Goal: Information Seeking & Learning: Learn about a topic

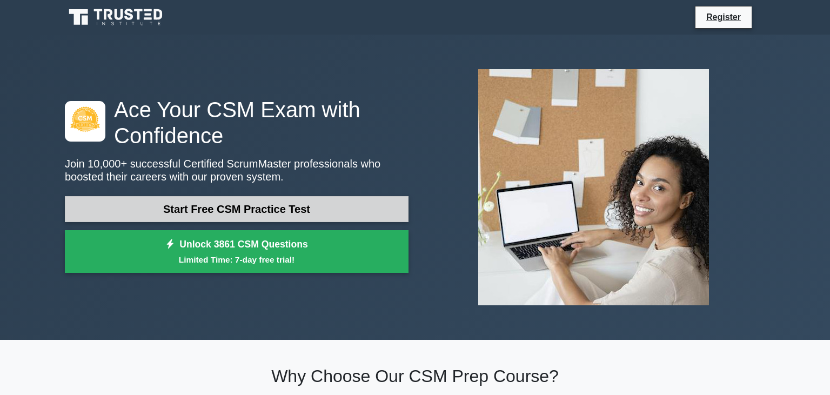
click at [286, 209] on link "Start Free CSM Practice Test" at bounding box center [237, 209] width 344 height 26
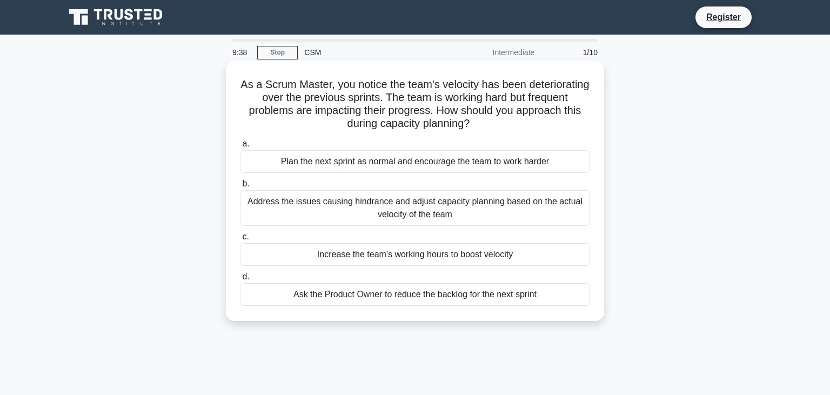
click at [457, 206] on div "Address the issues causing hindrance and adjust capacity planning based on the …" at bounding box center [415, 208] width 350 height 36
click at [240, 188] on input "b. Address the issues causing hindrance and adjust capacity planning based on t…" at bounding box center [240, 184] width 0 height 7
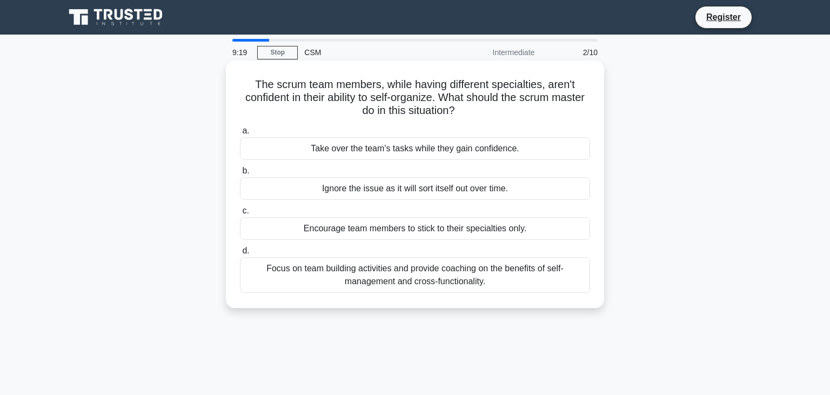
click at [465, 286] on div "Focus on team building activities and provide coaching on the benefits of self-…" at bounding box center [415, 275] width 350 height 36
click at [240, 255] on input "d. Focus on team building activities and provide coaching on the benefits of se…" at bounding box center [240, 251] width 0 height 7
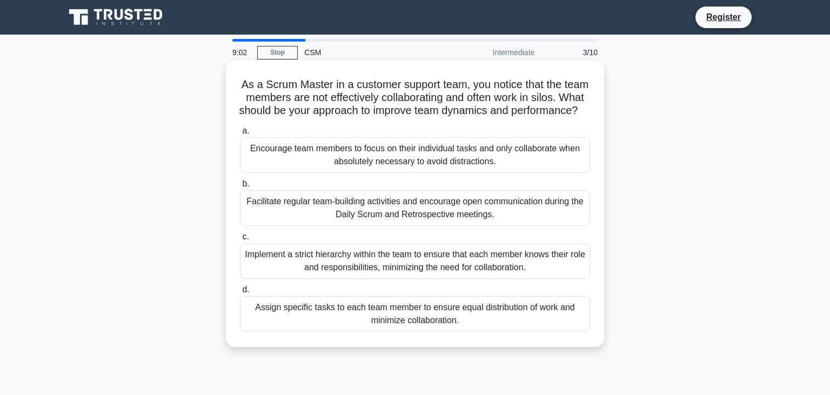
click at [500, 225] on div "Facilitate regular team-building activities and encourage open communication du…" at bounding box center [415, 208] width 350 height 36
click at [240, 188] on input "b. Facilitate regular team-building activities and encourage open communication…" at bounding box center [240, 184] width 0 height 7
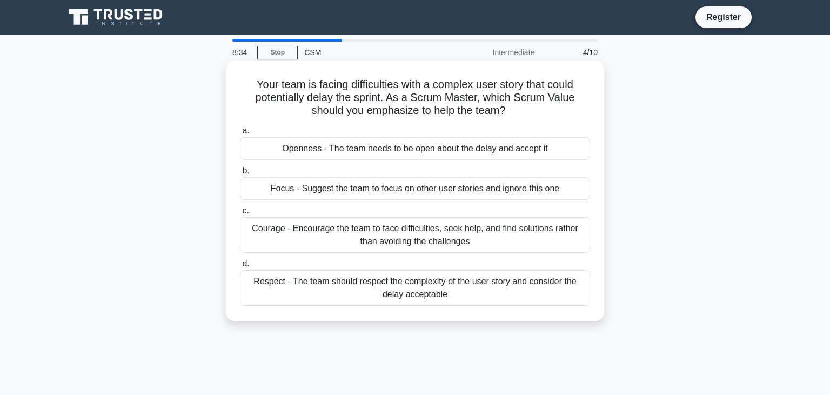
click at [496, 234] on div "Courage - Encourage the team to face difficulties, seek help, and find solution…" at bounding box center [415, 235] width 350 height 36
click at [240, 215] on input "c. Courage - Encourage the team to face difficulties, seek help, and find solut…" at bounding box center [240, 211] width 0 height 7
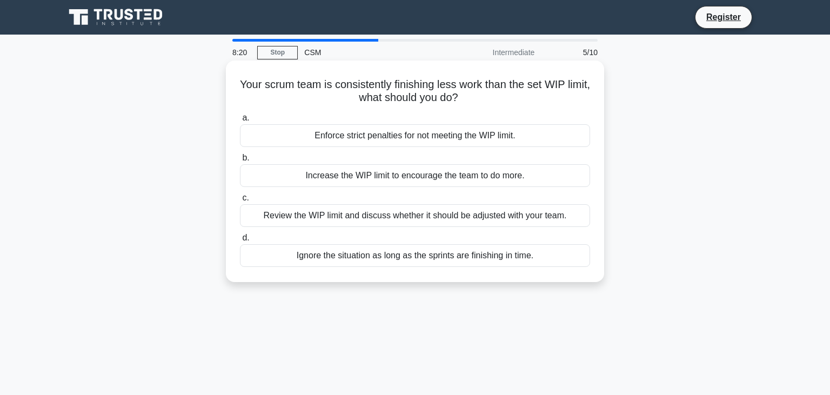
click at [473, 218] on div "Review the WIP limit and discuss whether it should be adjusted with your team." at bounding box center [415, 215] width 350 height 23
click at [240, 202] on input "c. Review the WIP limit and discuss whether it should be adjusted with your tea…" at bounding box center [240, 198] width 0 height 7
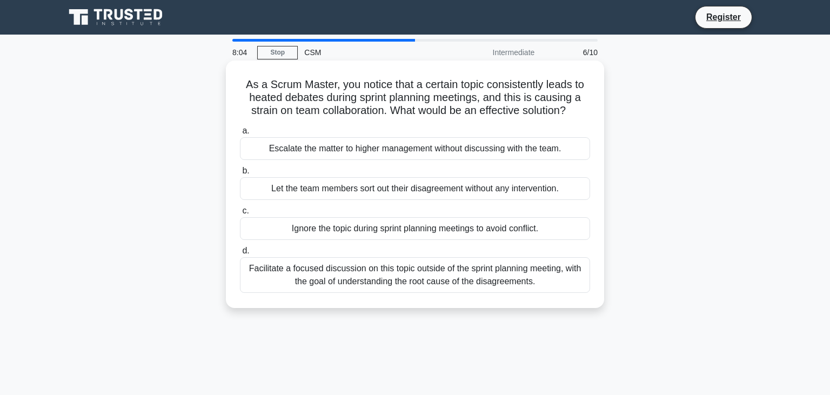
click at [471, 276] on div "Facilitate a focused discussion on this topic outside of the sprint planning me…" at bounding box center [415, 275] width 350 height 36
click at [240, 255] on input "d. Facilitate a focused discussion on this topic outside of the sprint planning…" at bounding box center [240, 251] width 0 height 7
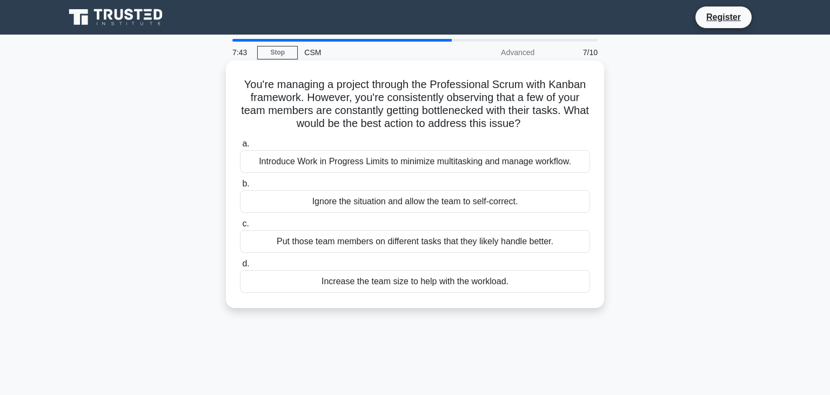
click at [520, 166] on div "Introduce Work in Progress Limits to minimize multitasking and manage workflow." at bounding box center [415, 161] width 350 height 23
click at [240, 148] on input "a. Introduce Work in Progress Limits to minimize multitasking and manage workfl…" at bounding box center [240, 144] width 0 height 7
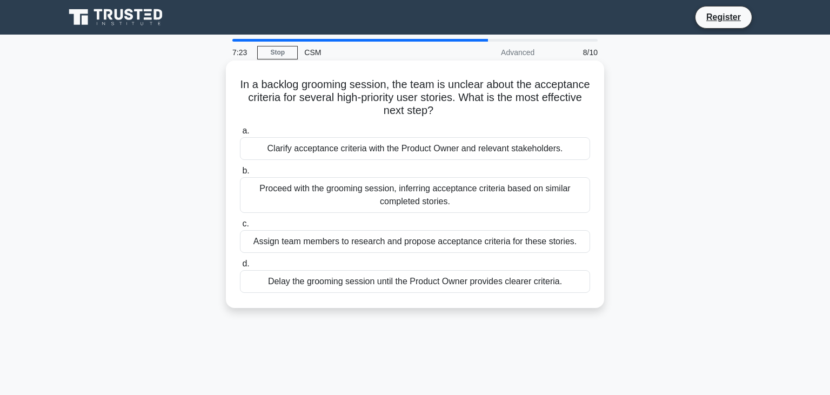
click at [482, 150] on div "Clarify acceptance criteria with the Product Owner and relevant stakeholders." at bounding box center [415, 148] width 350 height 23
click at [240, 135] on input "a. Clarify acceptance criteria with the Product Owner and relevant stakeholders." at bounding box center [240, 131] width 0 height 7
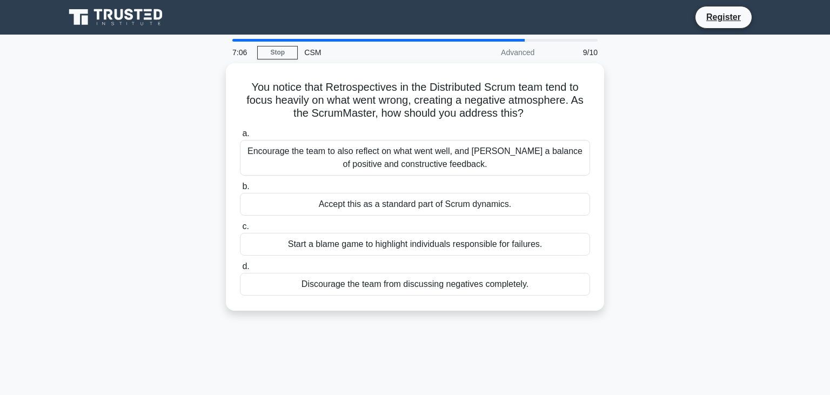
click at [482, 150] on div "Encourage the team to also reflect on what went well, and foster a balance of p…" at bounding box center [415, 158] width 350 height 36
click at [240, 137] on input "a. Encourage the team to also reflect on what went well, and foster a balance o…" at bounding box center [240, 133] width 0 height 7
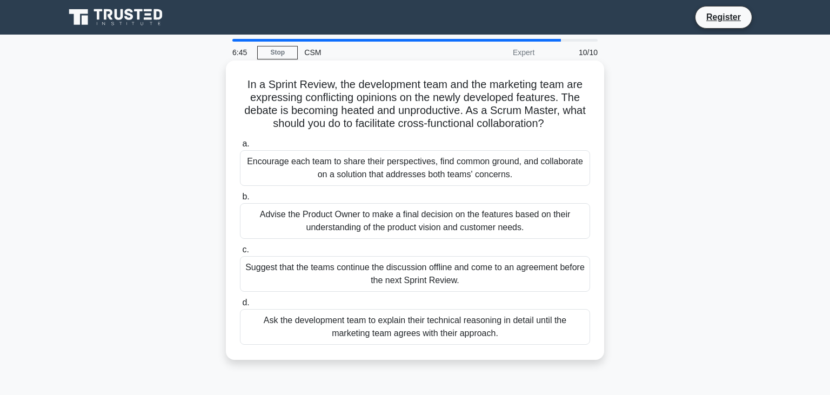
click at [485, 166] on div "Encourage each team to share their perspectives, find common ground, and collab…" at bounding box center [415, 168] width 350 height 36
click at [240, 148] on input "a. Encourage each team to share their perspectives, find common ground, and col…" at bounding box center [240, 144] width 0 height 7
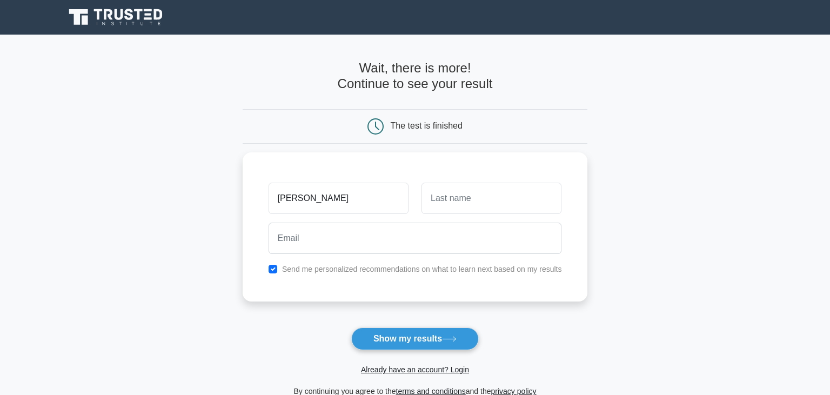
type input "[PERSON_NAME]"
type input "Dey"
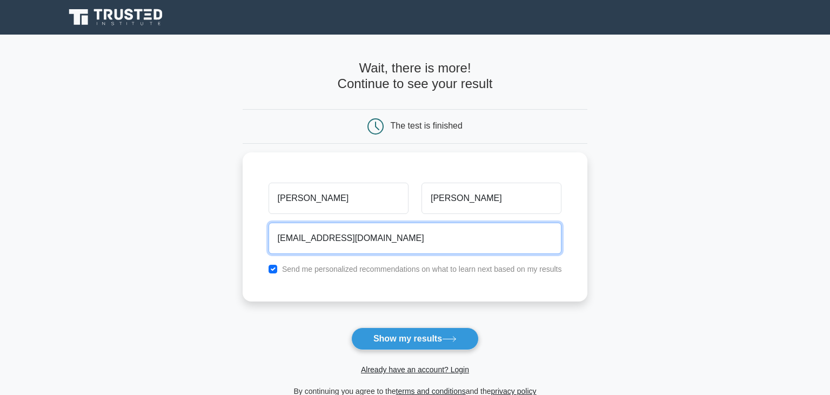
type input "Mainakdeysalon@gmail.com"
click at [351, 328] on button "Show my results" at bounding box center [415, 339] width 128 height 23
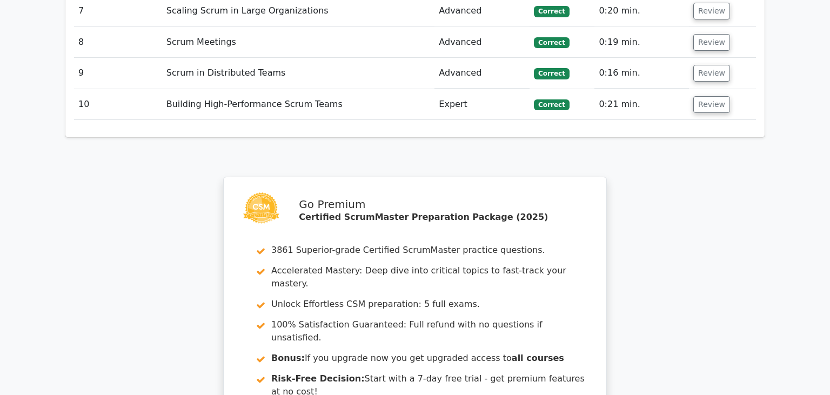
scroll to position [13, 0]
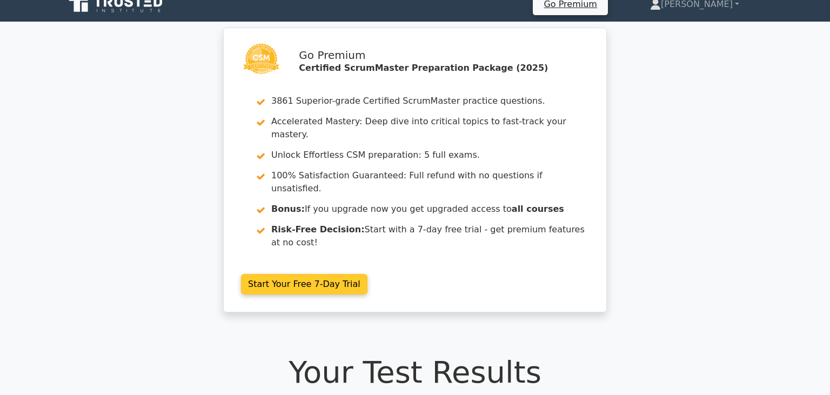
click at [332, 274] on link "Start Your Free 7-Day Trial" at bounding box center [304, 284] width 126 height 21
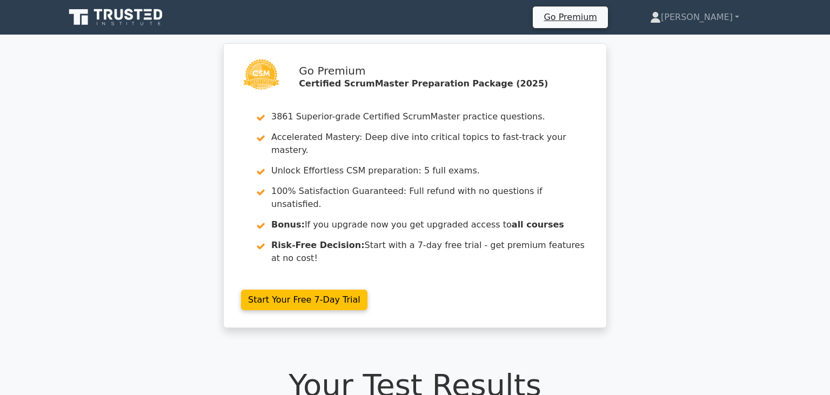
scroll to position [12, 0]
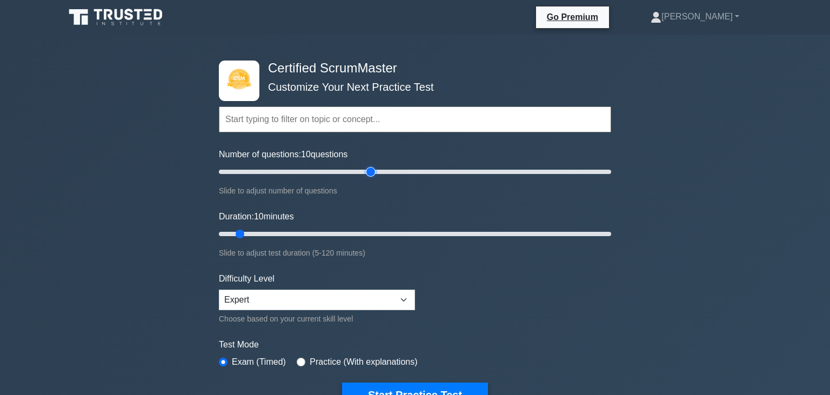
click at [367, 172] on input "Number of questions: 10 questions" at bounding box center [415, 171] width 392 height 13
drag, startPoint x: 367, startPoint y: 172, endPoint x: 294, endPoint y: 176, distance: 73.6
type input "40"
click at [294, 176] on input "Number of questions: 40 questions" at bounding box center [415, 171] width 392 height 13
type input "20"
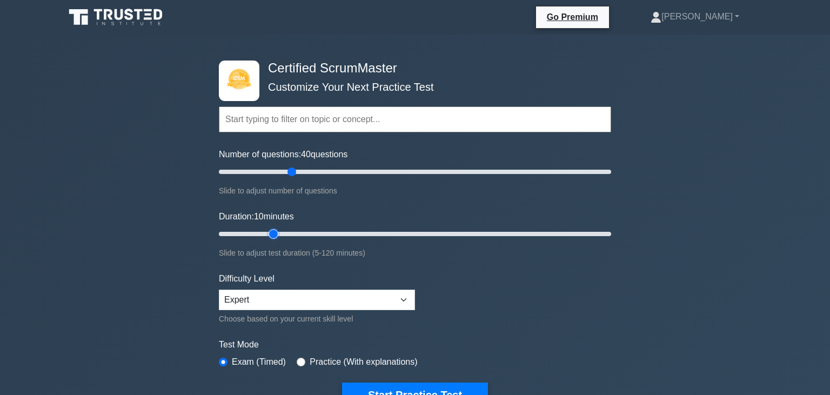
click at [271, 232] on input "Duration: 10 minutes" at bounding box center [415, 234] width 392 height 13
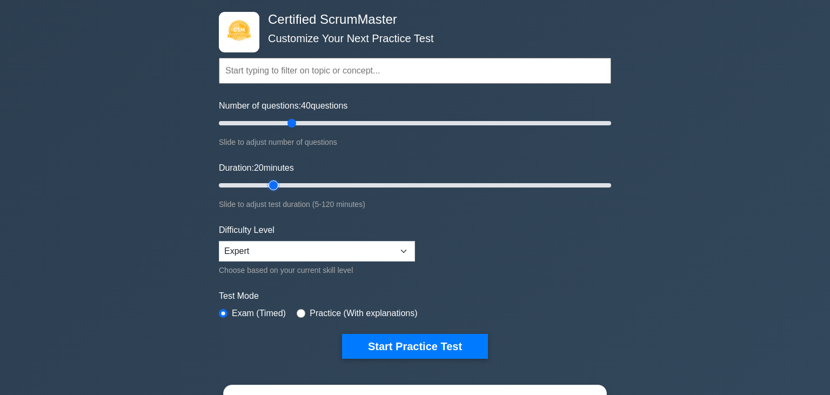
scroll to position [62, 0]
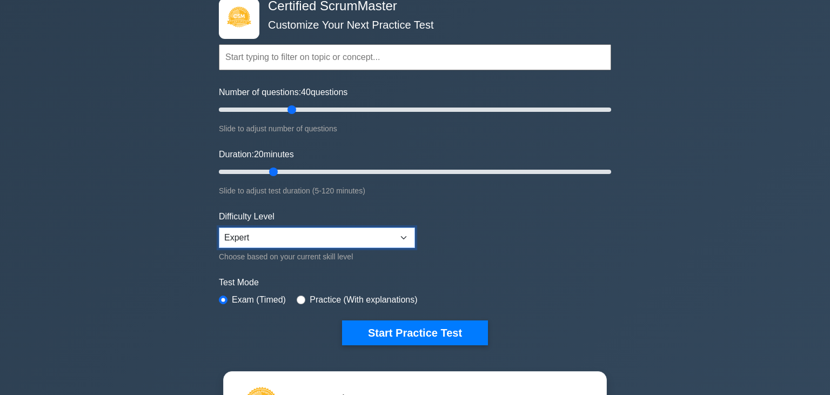
click at [219, 228] on select "Beginner Intermediate Expert" at bounding box center [317, 238] width 196 height 21
click at [302, 236] on select "Beginner Intermediate Expert" at bounding box center [317, 238] width 196 height 21
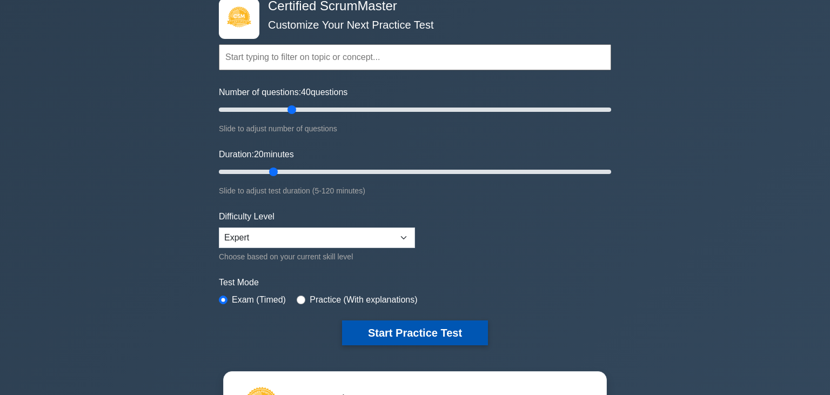
click at [439, 335] on button "Start Practice Test" at bounding box center [415, 333] width 146 height 25
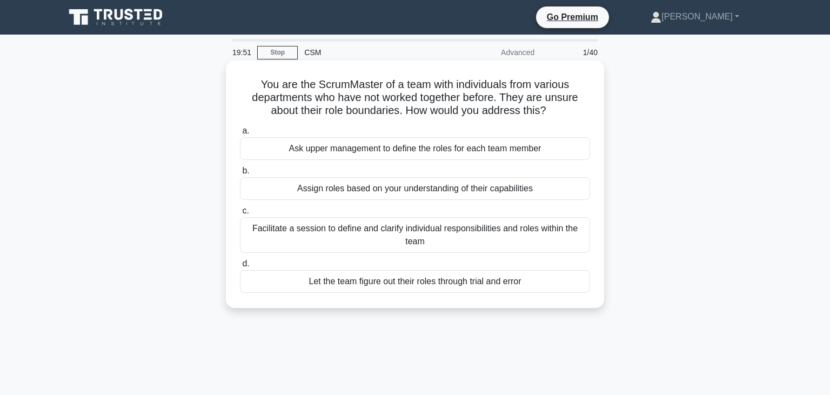
click at [455, 237] on div "Facilitate a session to define and clarify individual responsibilities and role…" at bounding box center [415, 235] width 350 height 36
click at [240, 215] on input "c. Facilitate a session to define and clarify individual responsibilities and r…" at bounding box center [240, 211] width 0 height 7
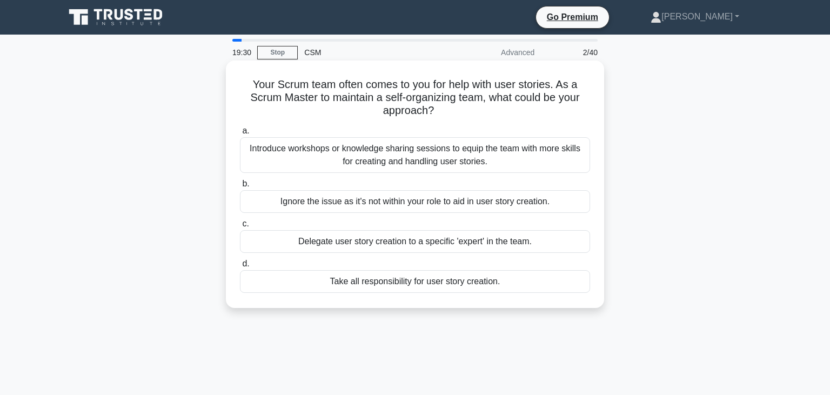
click at [501, 153] on div "Introduce workshops or knowledge sharing sessions to equip the team with more s…" at bounding box center [415, 155] width 350 height 36
click at [240, 135] on input "a. Introduce workshops or knowledge sharing sessions to equip the team with mor…" at bounding box center [240, 131] width 0 height 7
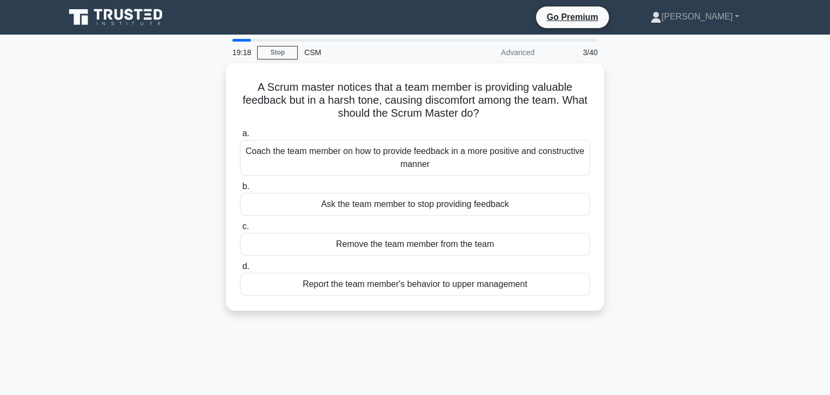
click at [501, 153] on div "Coach the team member on how to provide feedback in a more positive and constru…" at bounding box center [415, 158] width 350 height 36
click at [240, 137] on input "a. Coach the team member on how to provide feedback in a more positive and cons…" at bounding box center [240, 133] width 0 height 7
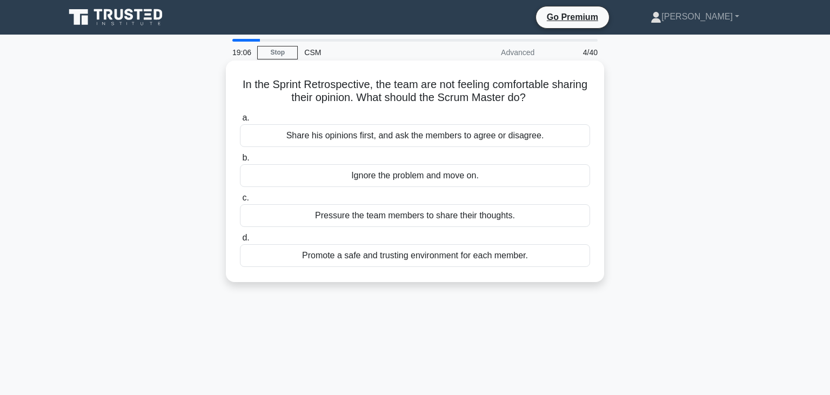
click at [490, 258] on div "Promote a safe and trusting environment for each member." at bounding box center [415, 255] width 350 height 23
click at [240, 242] on input "d. Promote a safe and trusting environment for each member." at bounding box center [240, 238] width 0 height 7
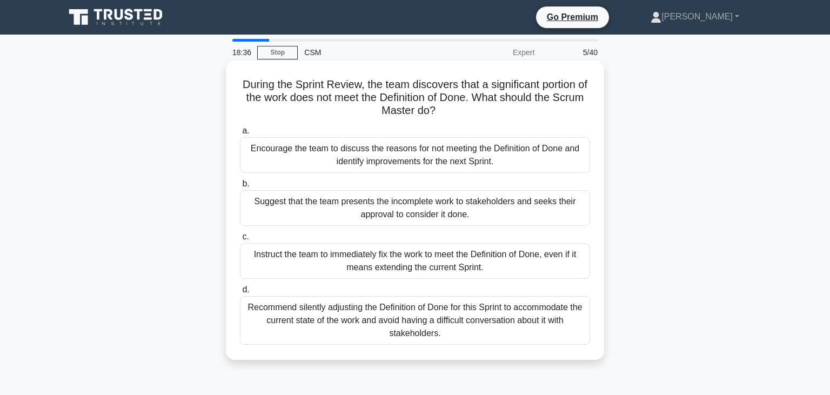
click at [509, 163] on div "Encourage the team to discuss the reasons for not meeting the Definition of Don…" at bounding box center [415, 155] width 350 height 36
click at [240, 135] on input "a. Encourage the team to discuss the reasons for not meeting the Definition of …" at bounding box center [240, 131] width 0 height 7
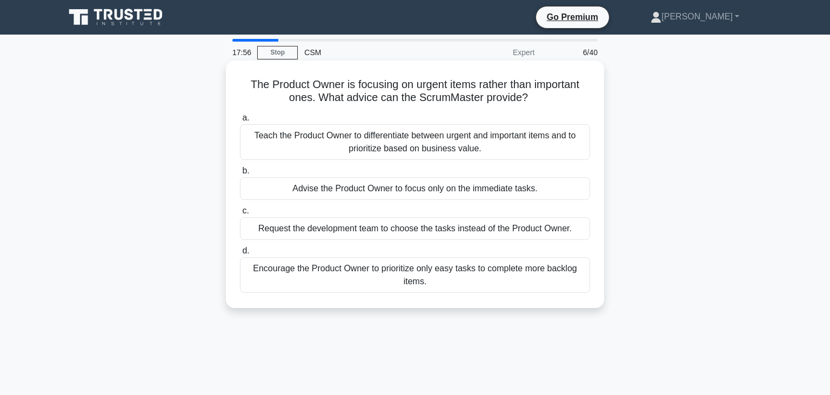
click at [489, 146] on div "Teach the Product Owner to differentiate between urgent and important items and…" at bounding box center [415, 142] width 350 height 36
click at [240, 122] on input "a. Teach the Product Owner to differentiate between urgent and important items …" at bounding box center [240, 118] width 0 height 7
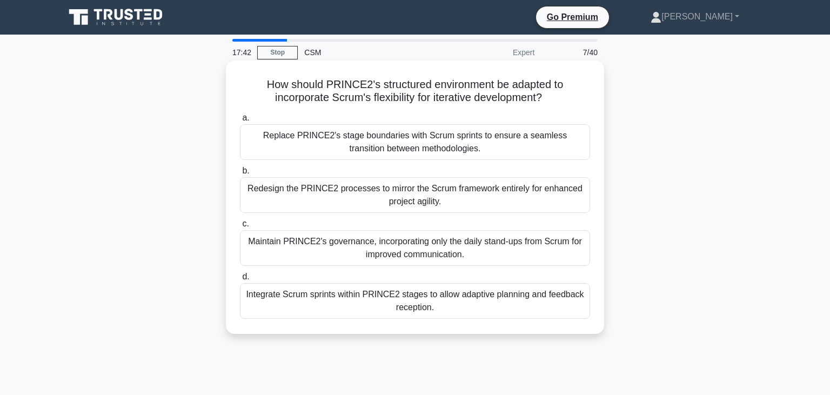
click at [442, 299] on div "Integrate Scrum sprints within PRINCE2 stages to allow adaptive planning and fe…" at bounding box center [415, 301] width 350 height 36
click at [240, 281] on input "d. Integrate Scrum sprints within PRINCE2 stages to allow adaptive planning and…" at bounding box center [240, 277] width 0 height 7
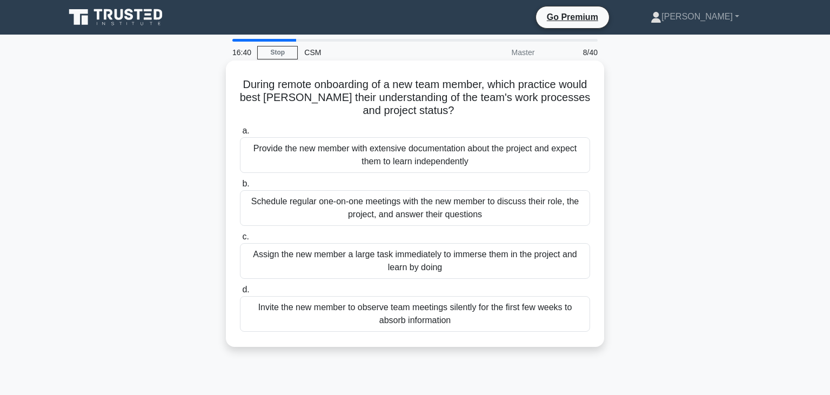
click at [466, 208] on div "Schedule regular one-on-one meetings with the new member to discuss their role,…" at bounding box center [415, 208] width 350 height 36
click at [240, 188] on input "b. Schedule regular one-on-one meetings with the new member to discuss their ro…" at bounding box center [240, 184] width 0 height 7
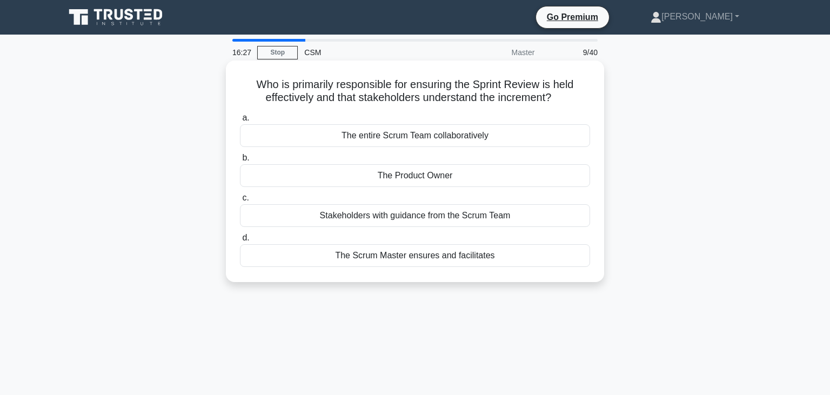
click at [463, 252] on div "The Scrum Master ensures and facilitates" at bounding box center [415, 255] width 350 height 23
click at [240, 242] on input "d. The Scrum Master ensures and facilitates" at bounding box center [240, 238] width 0 height 7
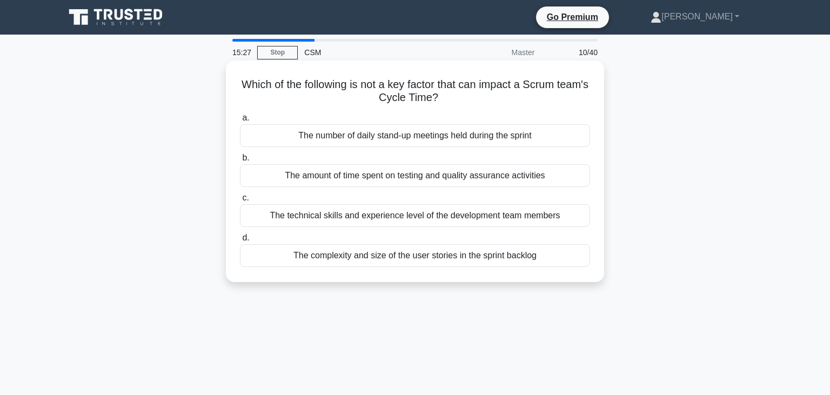
click at [489, 139] on div "The number of daily stand-up meetings held during the sprint" at bounding box center [415, 135] width 350 height 23
click at [240, 122] on input "a. The number of daily stand-up meetings held during the sprint" at bounding box center [240, 118] width 0 height 7
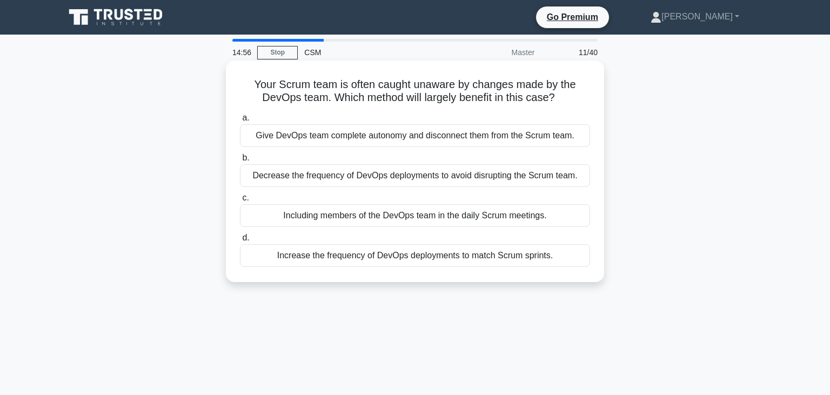
click at [460, 215] on div "Including members of the DevOps team in the daily Scrum meetings." at bounding box center [415, 215] width 350 height 23
click at [240, 202] on input "c. Including members of the DevOps team in the daily Scrum meetings." at bounding box center [240, 198] width 0 height 7
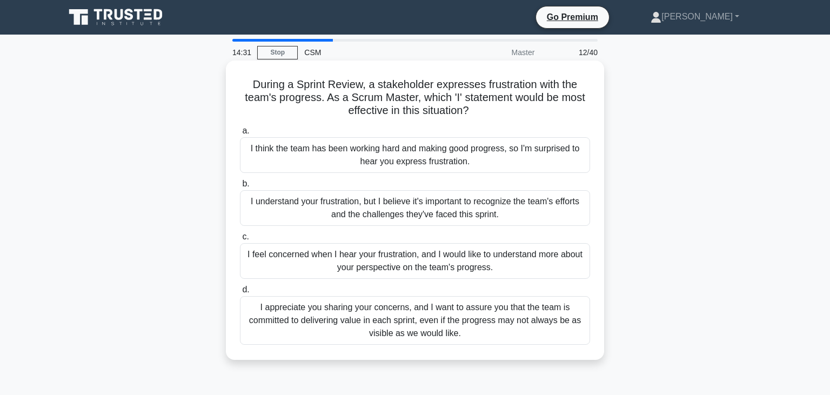
click at [462, 310] on div "I appreciate you sharing your concerns, and I want to assure you that the team …" at bounding box center [415, 320] width 350 height 49
click at [240, 294] on input "d. I appreciate you sharing your concerns, and I want to assure you that the te…" at bounding box center [240, 289] width 0 height 7
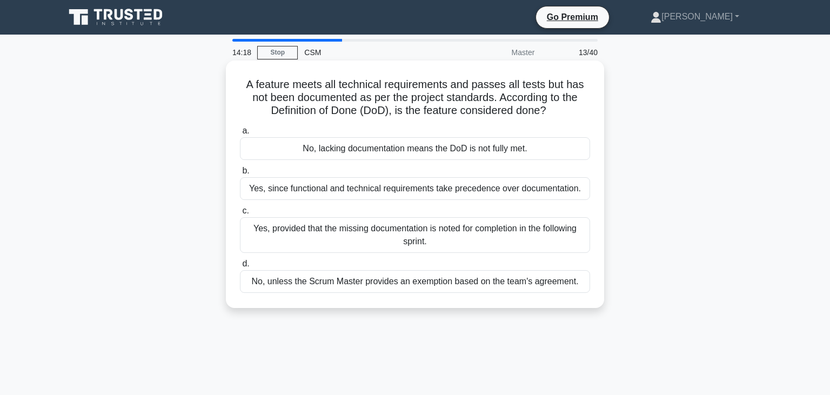
click at [477, 282] on div "No, unless the Scrum Master provides an exemption based on the team's agreement." at bounding box center [415, 281] width 350 height 23
click at [240, 268] on input "d. No, unless the Scrum Master provides an exemption based on the team's agreem…" at bounding box center [240, 264] width 0 height 7
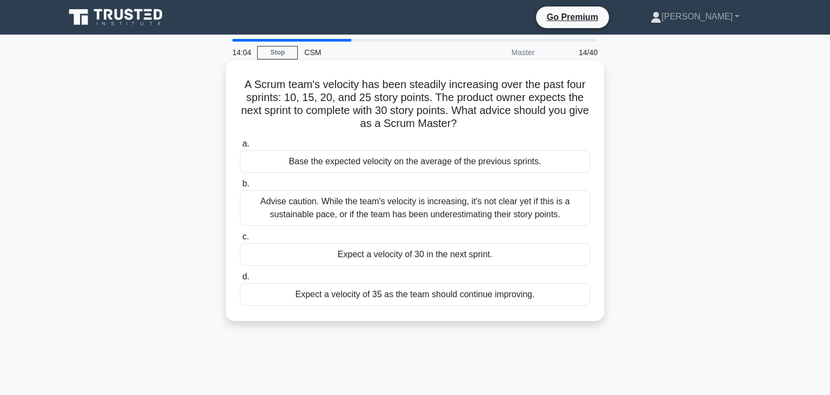
click at [475, 214] on div "Advise caution. While the team's velocity is increasing, it's not clear yet if …" at bounding box center [415, 208] width 350 height 36
click at [240, 188] on input "b. Advise caution. While the team's velocity is increasing, it's not clear yet …" at bounding box center [240, 184] width 0 height 7
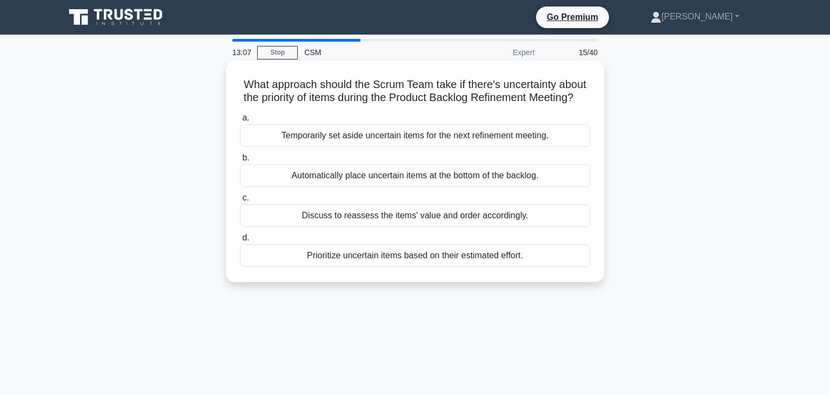
click at [454, 219] on div "Discuss to reassess the items' value and order accordingly." at bounding box center [415, 215] width 350 height 23
click at [240, 202] on input "c. Discuss to reassess the items' value and order accordingly." at bounding box center [240, 198] width 0 height 7
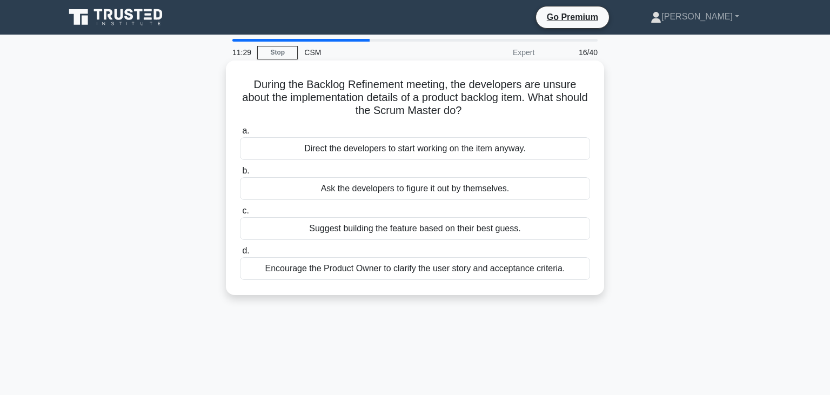
click at [463, 268] on div "Encourage the Product Owner to clarify the user story and acceptance criteria." at bounding box center [415, 268] width 350 height 23
click at [240, 255] on input "d. Encourage the Product Owner to clarify the user story and acceptance criteri…" at bounding box center [240, 251] width 0 height 7
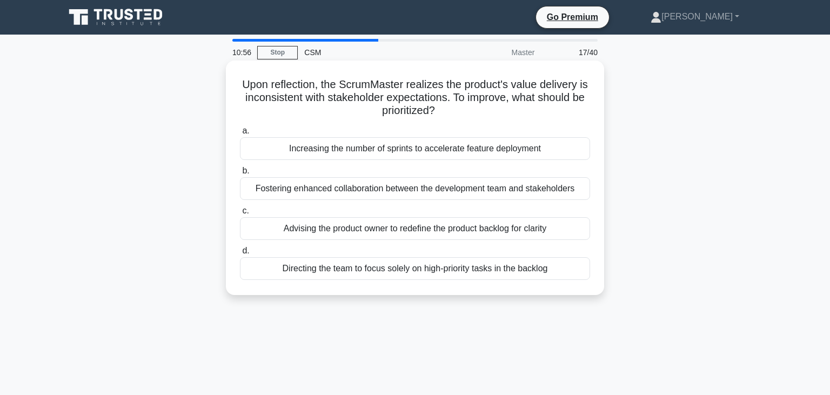
click at [494, 191] on div "Fostering enhanced collaboration between the development team and stakeholders" at bounding box center [415, 188] width 350 height 23
click at [240, 175] on input "b. Fostering enhanced collaboration between the development team and stakeholde…" at bounding box center [240, 171] width 0 height 7
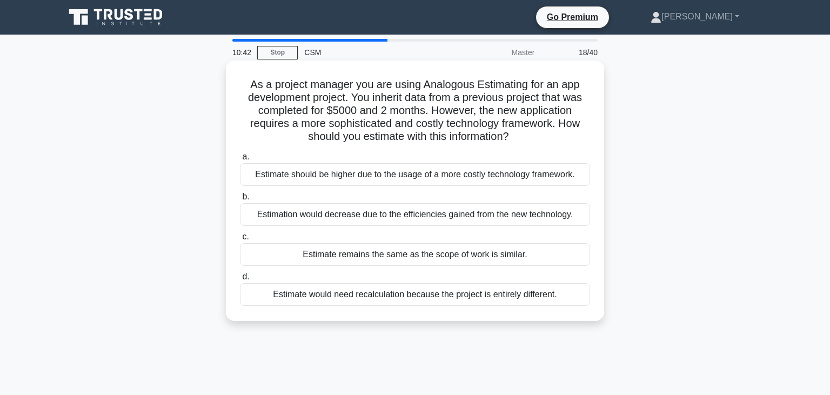
click at [466, 292] on div "Estimate would need recalculation because the project is entirely different." at bounding box center [415, 294] width 350 height 23
click at [240, 281] on input "d. Estimate would need recalculation because the project is entirely different." at bounding box center [240, 277] width 0 height 7
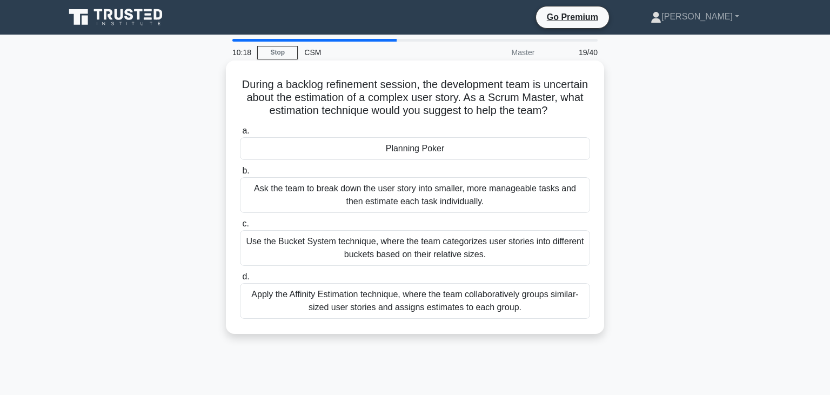
click at [468, 301] on div "Apply the Affinity Estimation technique, where the team collaboratively groups …" at bounding box center [415, 301] width 350 height 36
click at [240, 281] on input "d. Apply the Affinity Estimation technique, where the team collaboratively grou…" at bounding box center [240, 277] width 0 height 7
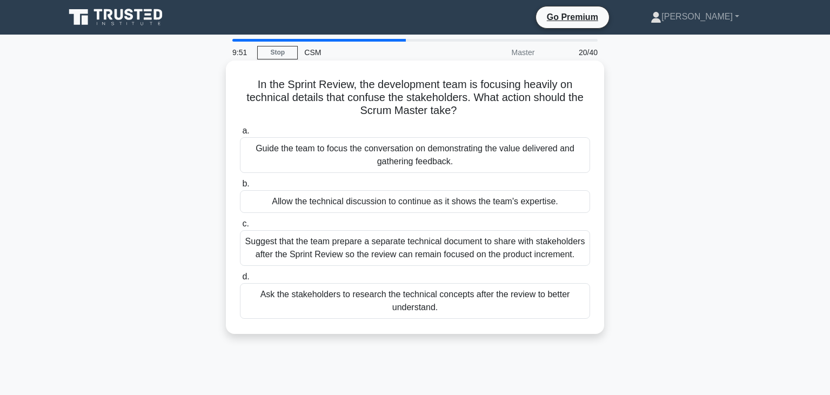
click at [466, 247] on div "Suggest that the team prepare a separate technical document to share with stake…" at bounding box center [415, 248] width 350 height 36
click at [240, 228] on input "c. Suggest that the team prepare a separate technical document to share with st…" at bounding box center [240, 224] width 0 height 7
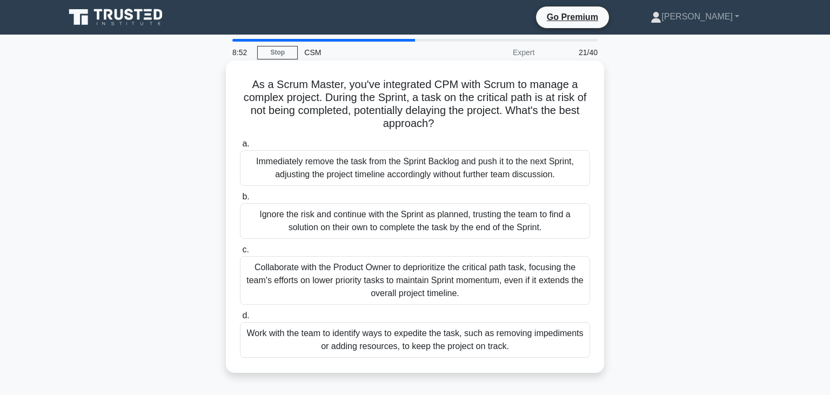
click at [448, 274] on div "Collaborate with the Product Owner to deprioritize the critical path task, focu…" at bounding box center [415, 280] width 350 height 49
click at [240, 254] on input "c. Collaborate with the Product Owner to deprioritize the critical path task, f…" at bounding box center [240, 249] width 0 height 7
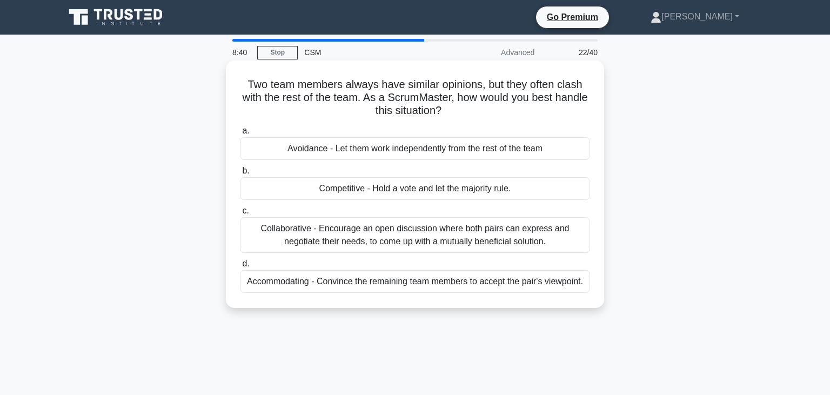
click at [469, 233] on div "Collaborative - Encourage an open discussion where both pairs can express and n…" at bounding box center [415, 235] width 350 height 36
click at [240, 215] on input "c. Collaborative - Encourage an open discussion where both pairs can express an…" at bounding box center [240, 211] width 0 height 7
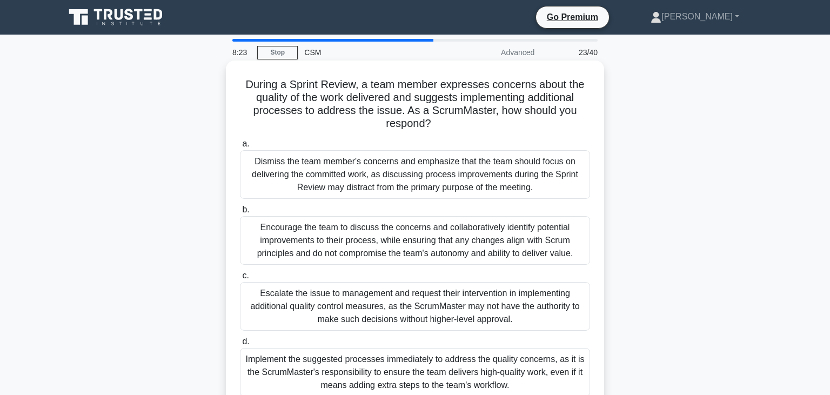
click at [473, 230] on div "Encourage the team to discuss the concerns and collaboratively identify potenti…" at bounding box center [415, 240] width 350 height 49
click at [240, 214] on input "b. Encourage the team to discuss the concerns and collaboratively identify pote…" at bounding box center [240, 209] width 0 height 7
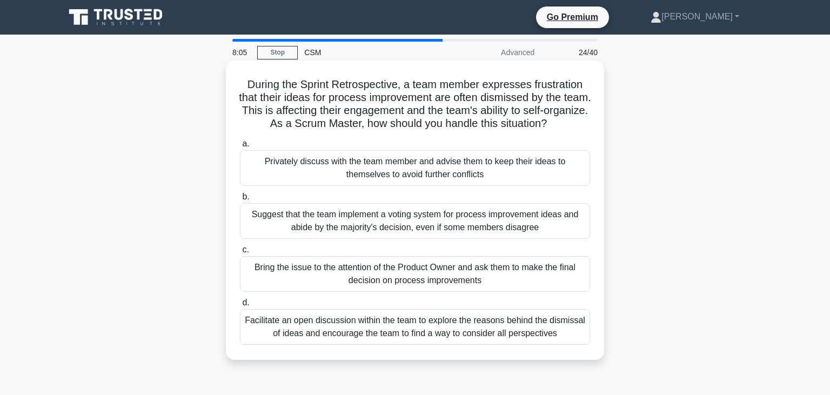
click at [489, 334] on div "Facilitate an open discussion within the team to explore the reasons behind the…" at bounding box center [415, 327] width 350 height 36
click at [240, 306] on input "d. Facilitate an open discussion within the team to explore the reasons behind …" at bounding box center [240, 302] width 0 height 7
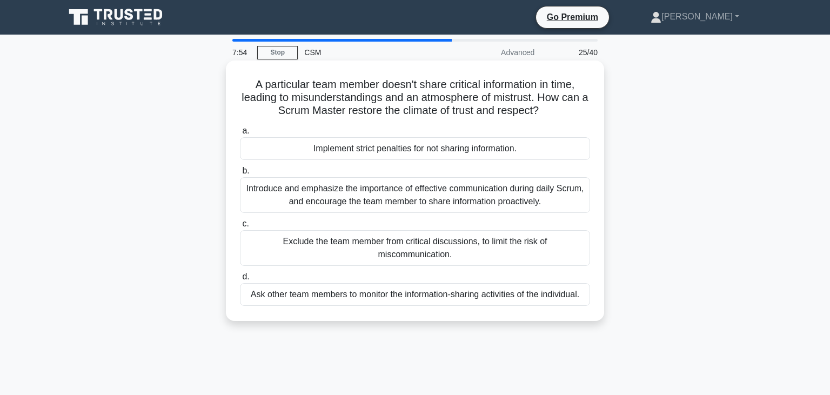
click at [472, 203] on div "Introduce and emphasize the importance of effective communication during daily …" at bounding box center [415, 195] width 350 height 36
click at [240, 175] on input "b. Introduce and emphasize the importance of effective communication during dai…" at bounding box center [240, 171] width 0 height 7
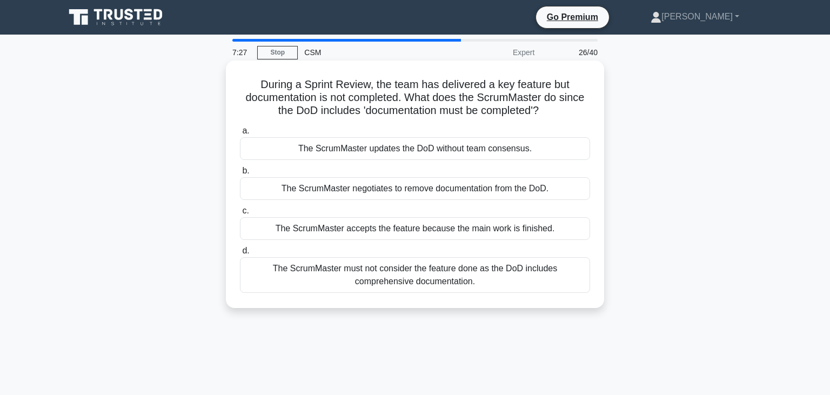
click at [480, 274] on div "The ScrumMaster must not consider the feature done as the DoD includes comprehe…" at bounding box center [415, 275] width 350 height 36
click at [240, 255] on input "d. The ScrumMaster must not consider the feature done as the DoD includes compr…" at bounding box center [240, 251] width 0 height 7
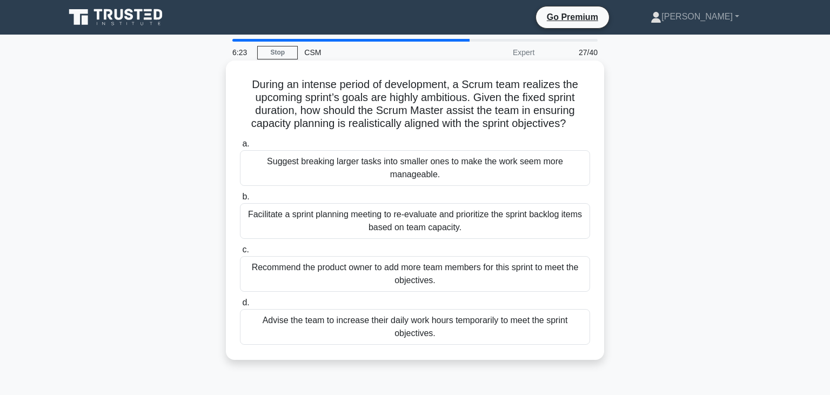
click at [454, 224] on div "Facilitate a sprint planning meeting to re-evaluate and prioritize the sprint b…" at bounding box center [415, 221] width 350 height 36
click at [240, 201] on input "b. Facilitate a sprint planning meeting to re-evaluate and prioritize the sprin…" at bounding box center [240, 197] width 0 height 7
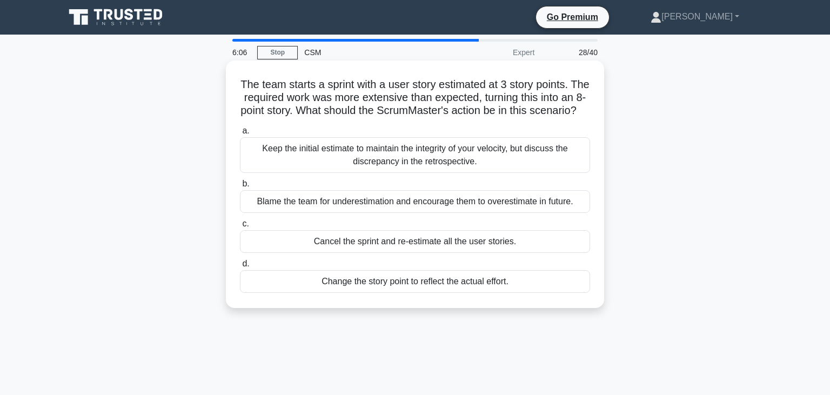
click at [461, 150] on div "Keep the initial estimate to maintain the integrity of your velocity, but discu…" at bounding box center [415, 155] width 350 height 36
click at [240, 135] on input "a. Keep the initial estimate to maintain the integrity of your velocity, but di…" at bounding box center [240, 131] width 0 height 7
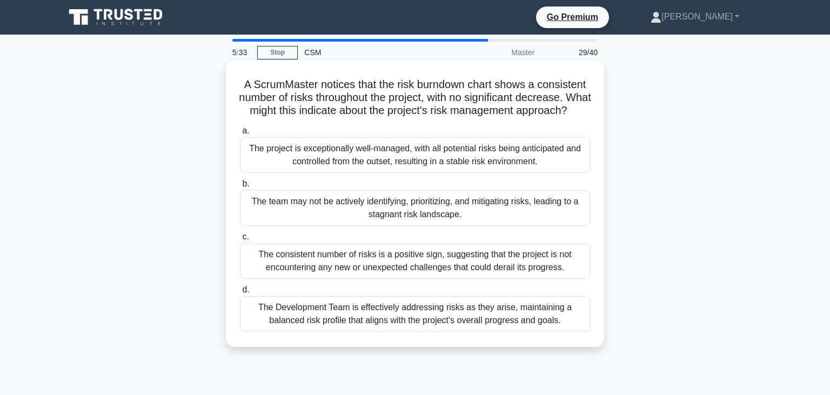
click at [463, 219] on div "The team may not be actively identifying, prioritizing, and mitigating risks, l…" at bounding box center [415, 208] width 350 height 36
click at [240, 188] on input "b. The team may not be actively identifying, prioritizing, and mitigating risks…" at bounding box center [240, 184] width 0 height 7
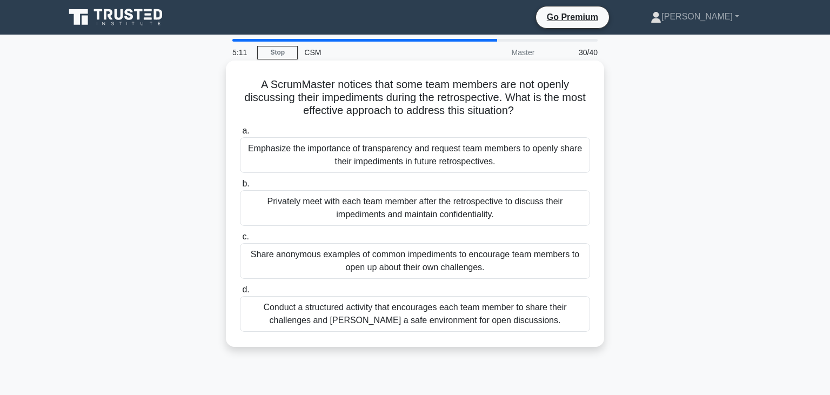
click at [478, 315] on div "Conduct a structured activity that encourages each team member to share their c…" at bounding box center [415, 314] width 350 height 36
click at [240, 294] on input "d. Conduct a structured activity that encourages each team member to share thei…" at bounding box center [240, 289] width 0 height 7
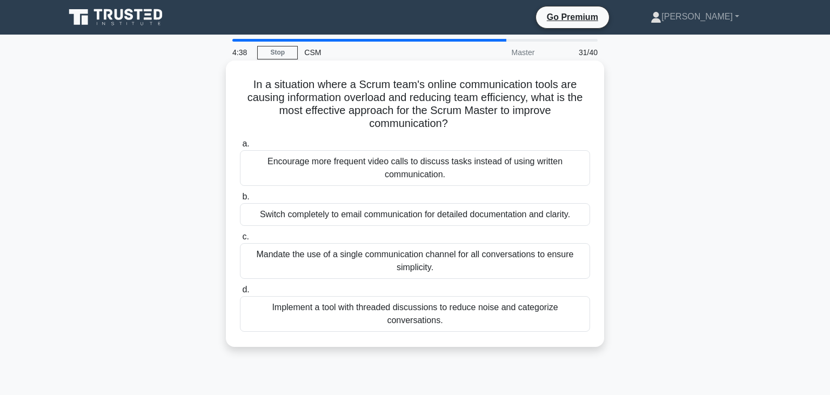
click at [469, 271] on div "Mandate the use of a single communication channel for all conversations to ensu…" at bounding box center [415, 261] width 350 height 36
click at [240, 241] on input "c. Mandate the use of a single communication channel for all conversations to e…" at bounding box center [240, 237] width 0 height 7
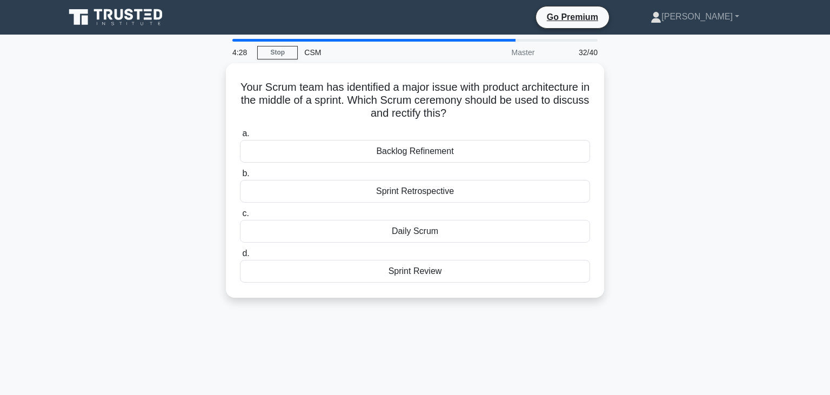
click at [469, 271] on div "Sprint Review" at bounding box center [415, 271] width 350 height 23
click at [240, 257] on input "d. Sprint Review" at bounding box center [240, 253] width 0 height 7
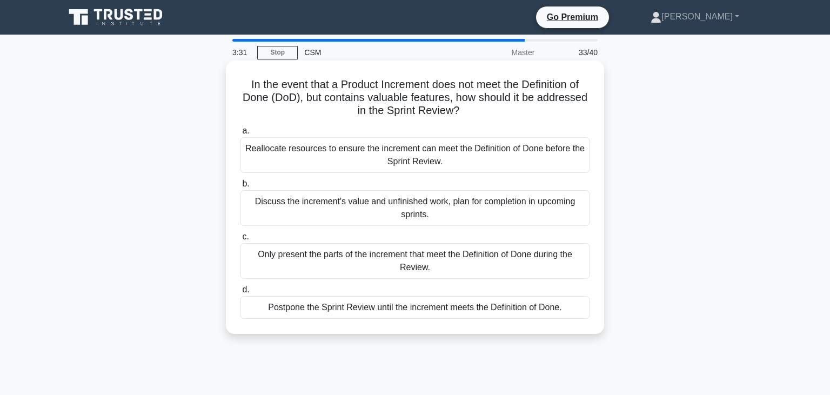
click at [464, 201] on div "Discuss the increment's value and unfinished work, plan for completion in upcom…" at bounding box center [415, 208] width 350 height 36
click at [240, 188] on input "b. Discuss the increment's value and unfinished work, plan for completion in up…" at bounding box center [240, 184] width 0 height 7
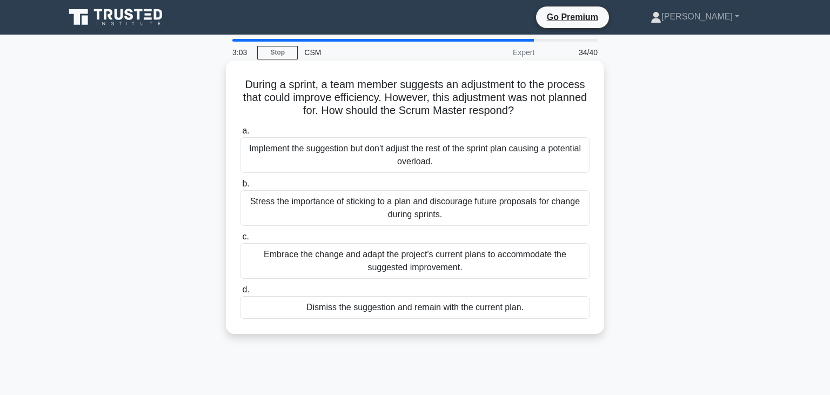
click at [451, 256] on div "Embrace the change and adapt the project's current plans to accommodate the sug…" at bounding box center [415, 261] width 350 height 36
click at [240, 241] on input "c. Embrace the change and adapt the project's current plans to accommodate the …" at bounding box center [240, 237] width 0 height 7
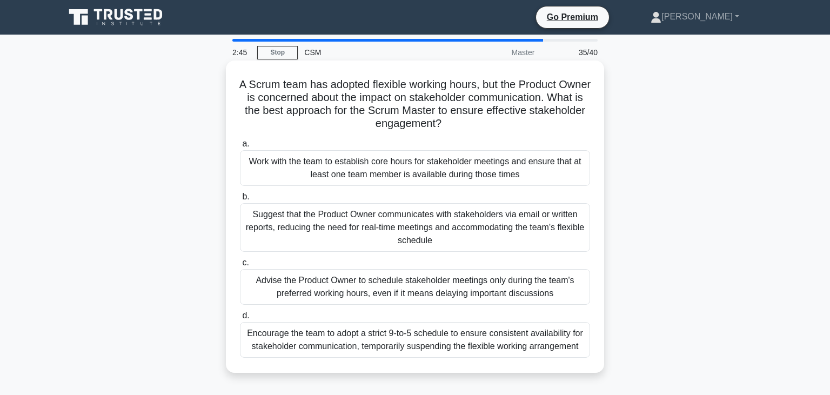
click at [447, 230] on div "Suggest that the Product Owner communicates with stakeholders via email or writ…" at bounding box center [415, 227] width 350 height 49
click at [240, 201] on input "b. Suggest that the Product Owner communicates with stakeholders via email or w…" at bounding box center [240, 197] width 0 height 7
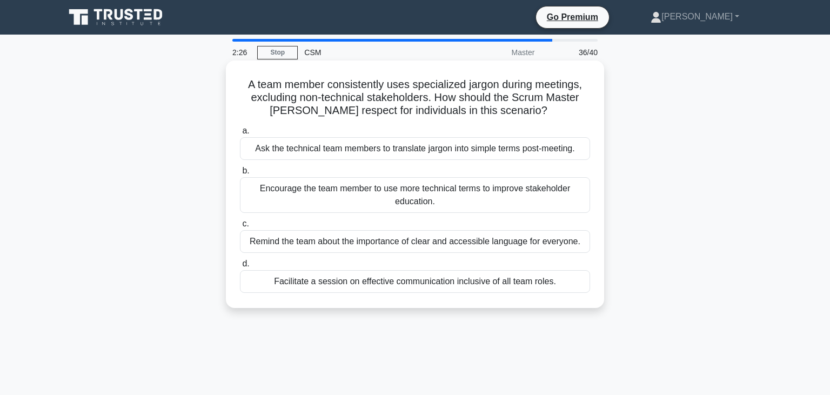
click at [441, 204] on div "Encourage the team member to use more technical terms to improve stakeholder ed…" at bounding box center [415, 195] width 350 height 36
click at [240, 175] on input "b. Encourage the team member to use more technical terms to improve stakeholder…" at bounding box center [240, 171] width 0 height 7
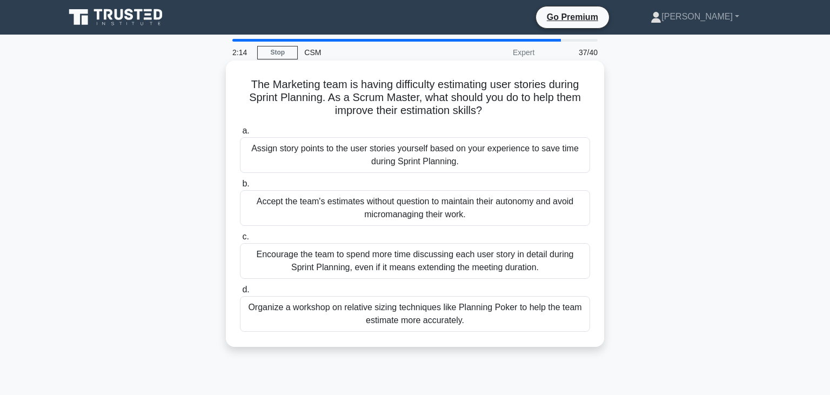
click at [470, 262] on div "Encourage the team to spend more time discussing each user story in detail duri…" at bounding box center [415, 261] width 350 height 36
click at [240, 241] on input "c. Encourage the team to spend more time discussing each user story in detail d…" at bounding box center [240, 237] width 0 height 7
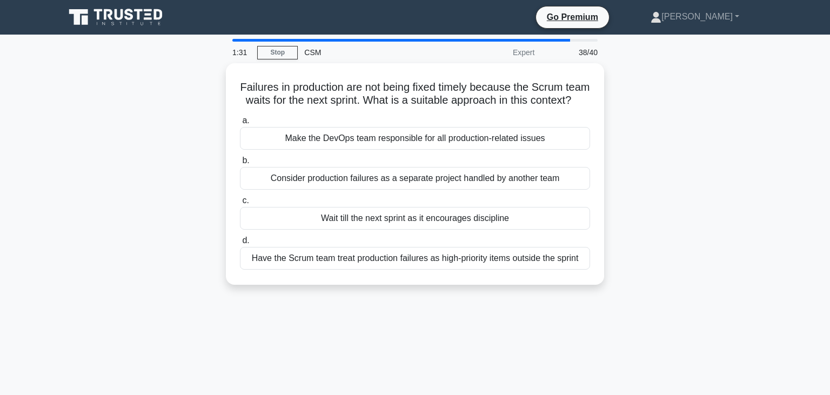
click at [470, 262] on div "Have the Scrum team treat production failures as high-priority items outside th…" at bounding box center [415, 258] width 350 height 23
click at [240, 244] on input "d. Have the Scrum team treat production failures as high-priority items outside…" at bounding box center [240, 240] width 0 height 7
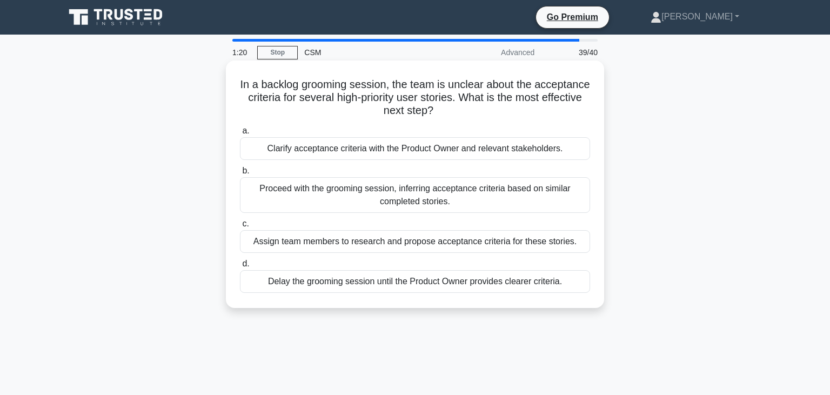
click at [477, 148] on div "Clarify acceptance criteria with the Product Owner and relevant stakeholders." at bounding box center [415, 148] width 350 height 23
click at [240, 135] on input "a. Clarify acceptance criteria with the Product Owner and relevant stakeholders." at bounding box center [240, 131] width 0 height 7
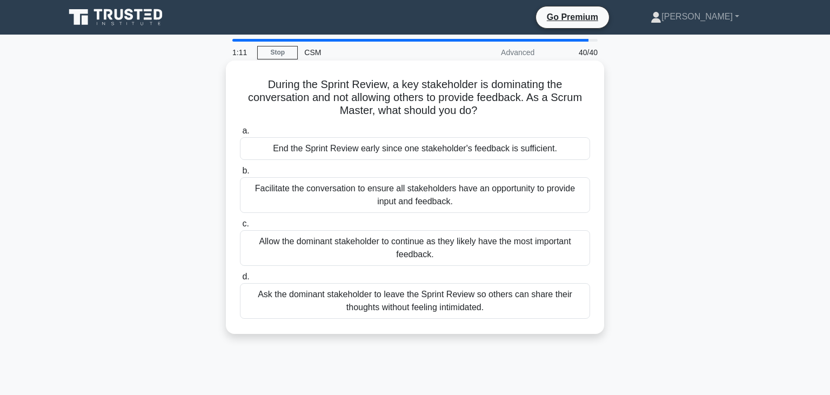
click at [460, 195] on div "Facilitate the conversation to ensure all stakeholders have an opportunity to p…" at bounding box center [415, 195] width 350 height 36
click at [240, 175] on input "b. Facilitate the conversation to ensure all stakeholders have an opportunity t…" at bounding box center [240, 171] width 0 height 7
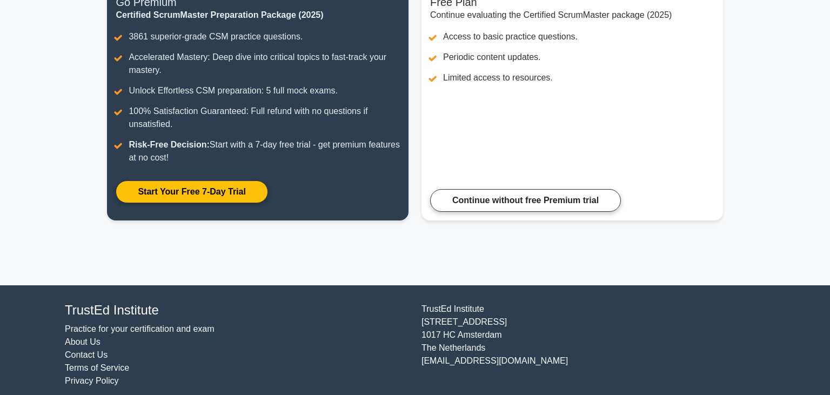
scroll to position [170, 0]
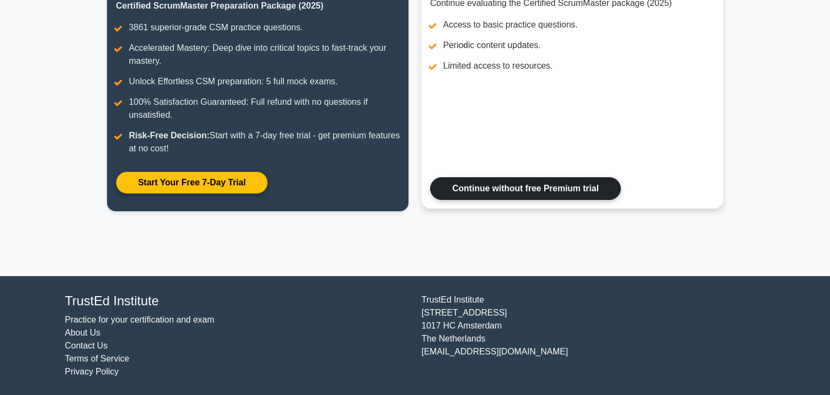
click at [588, 190] on link "Continue without free Premium trial" at bounding box center [525, 188] width 191 height 23
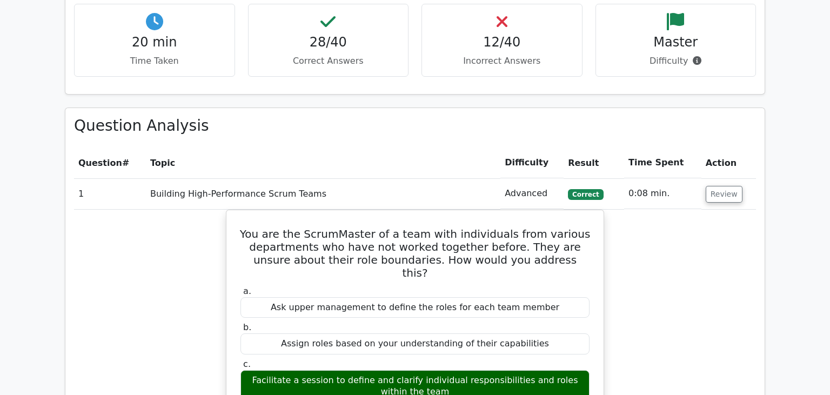
scroll to position [1145, 0]
